Goal: Communication & Community: Ask a question

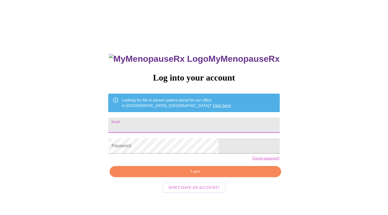
scroll to position [5, 0]
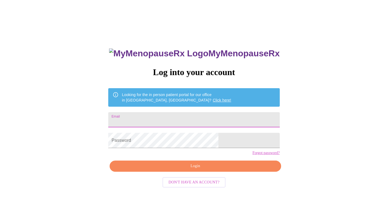
type input "[EMAIL_ADDRESS][DOMAIN_NAME]"
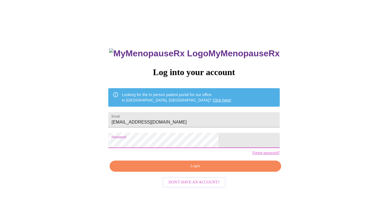
click at [165, 171] on button "Login" at bounding box center [195, 166] width 171 height 11
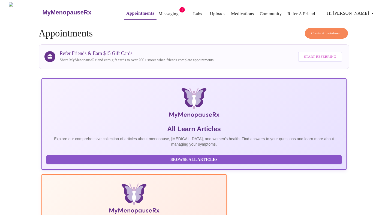
click at [159, 12] on link "Messaging" at bounding box center [169, 14] width 20 height 8
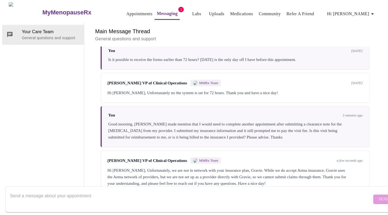
scroll to position [20, 0]
click at [87, 191] on textarea "Send a message about your appointment" at bounding box center [191, 199] width 362 height 17
click at [81, 191] on textarea "Please provide the payment invoice so I can submit to my insurance. Thanks" at bounding box center [191, 199] width 362 height 17
type textarea "Please provide the payment invoice via email so I can submit to my insurance. T…"
click at [379, 196] on span "Send" at bounding box center [384, 199] width 10 height 7
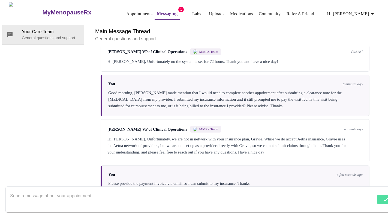
scroll to position [67, 0]
